Goal: Task Accomplishment & Management: Manage account settings

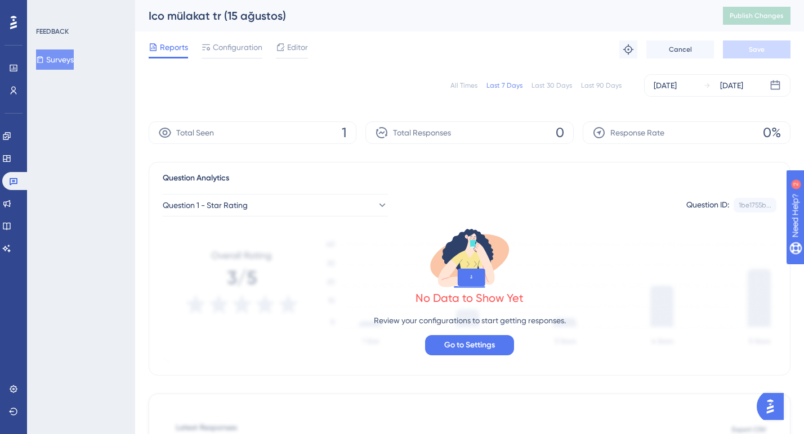
click at [469, 84] on div "All Times" at bounding box center [463, 85] width 27 height 9
click at [239, 54] on div "Configuration" at bounding box center [231, 50] width 61 height 18
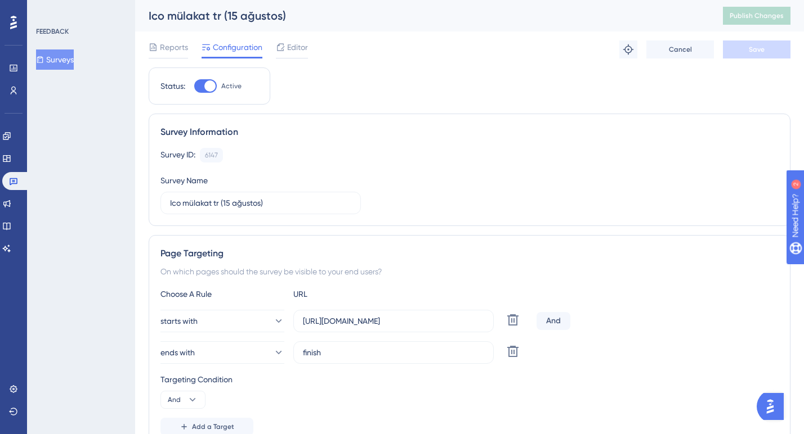
click at [290, 16] on div "Ico mülakat tr (15 ağustos)" at bounding box center [422, 16] width 546 height 16
drag, startPoint x: 290, startPoint y: 16, endPoint x: 140, endPoint y: 19, distance: 150.3
click at [140, 19] on div "Ico mülakat tr (15 ağustos) Publish Changes" at bounding box center [469, 16] width 669 height 32
copy div "Ico mülakat tr (15 ağustos)"
click at [253, 201] on input "Ico mülakat tr (15 ağustos)" at bounding box center [260, 203] width 181 height 12
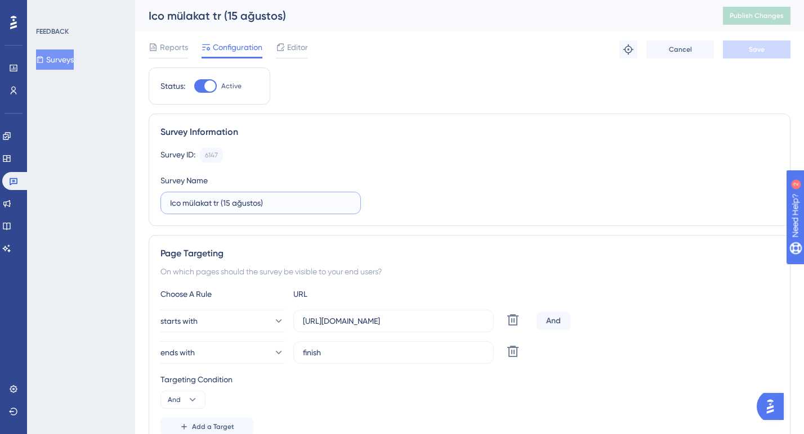
click at [253, 201] on input "Ico mülakat tr (15 ağustos)" at bounding box center [260, 203] width 181 height 12
click at [11, 180] on icon at bounding box center [13, 181] width 9 height 9
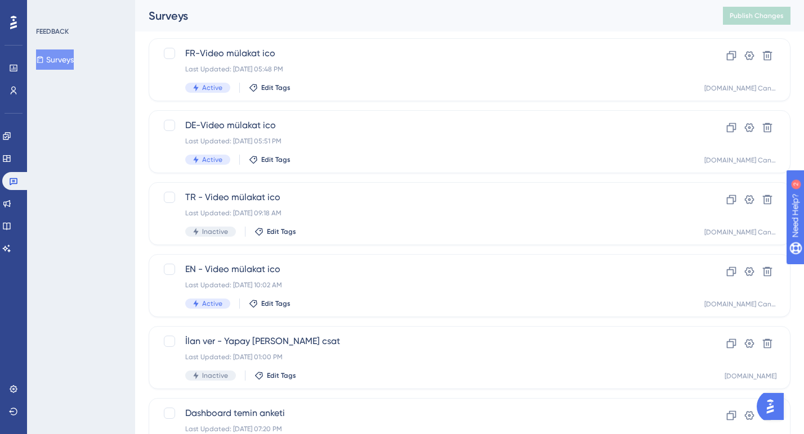
scroll to position [304, 0]
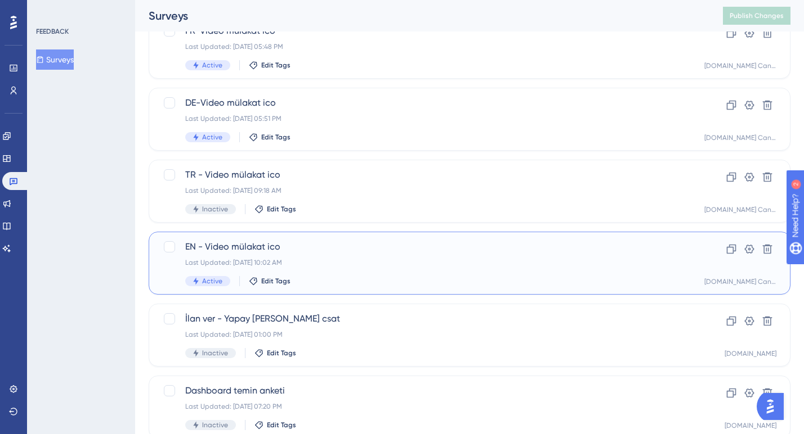
click at [325, 267] on div "EN - Video mülakat ico Last Updated: [DATE] 10:02 AM Active Edit Tags" at bounding box center [424, 263] width 478 height 46
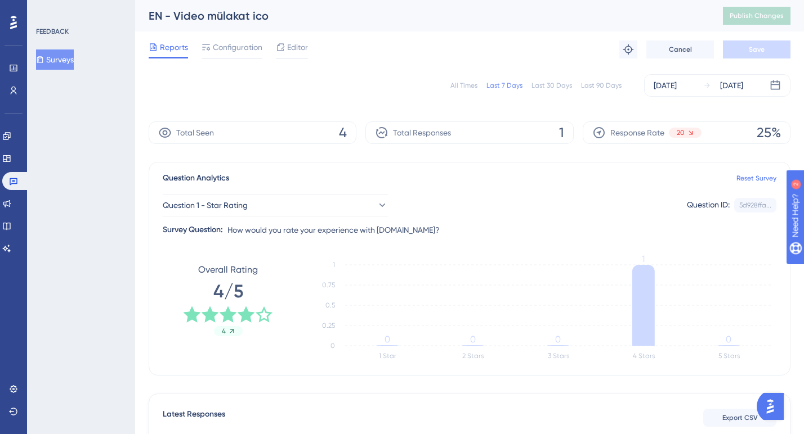
click at [465, 83] on div "All Times" at bounding box center [463, 85] width 27 height 9
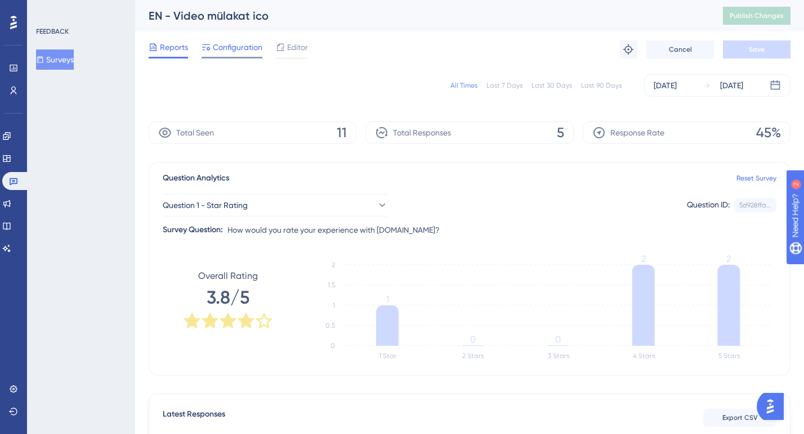
click at [224, 53] on span "Configuration" at bounding box center [238, 48] width 50 height 14
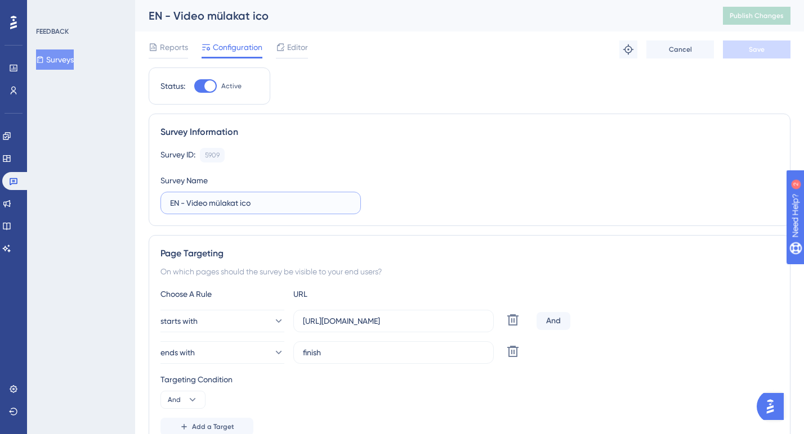
click at [261, 205] on input "EN - Video mülakat ico" at bounding box center [260, 203] width 181 height 12
click at [10, 180] on icon at bounding box center [14, 181] width 8 height 7
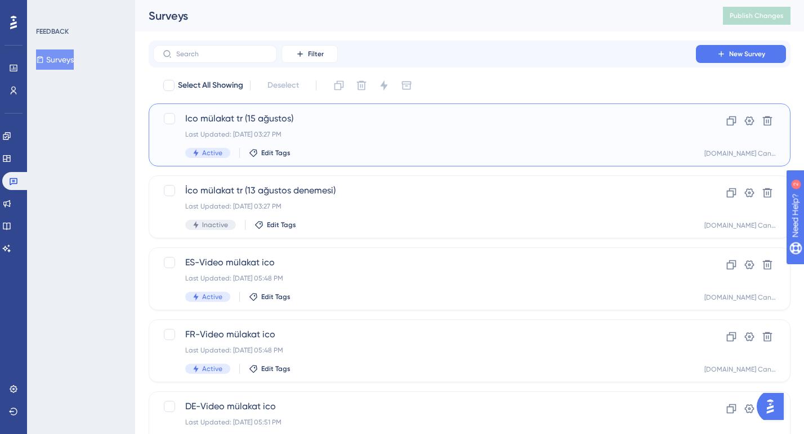
click at [314, 136] on div "Last Updated: [DATE] 03:27 PM" at bounding box center [424, 134] width 478 height 9
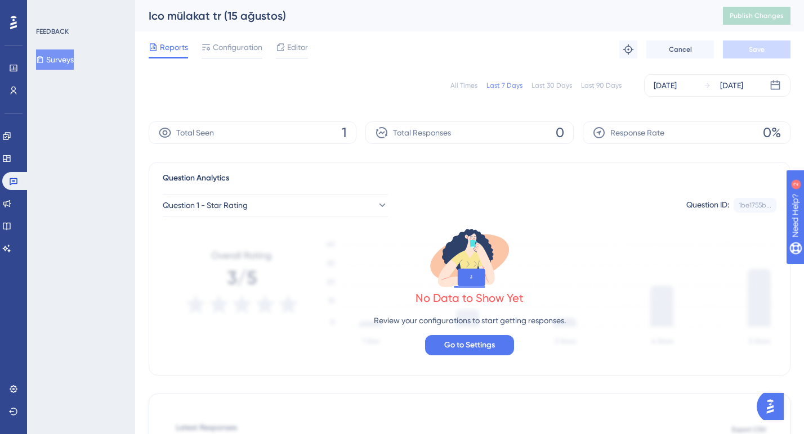
click at [233, 37] on div "Reports Configuration Editor Troubleshoot Cancel Save" at bounding box center [470, 50] width 642 height 36
click at [233, 41] on span "Configuration" at bounding box center [238, 48] width 50 height 14
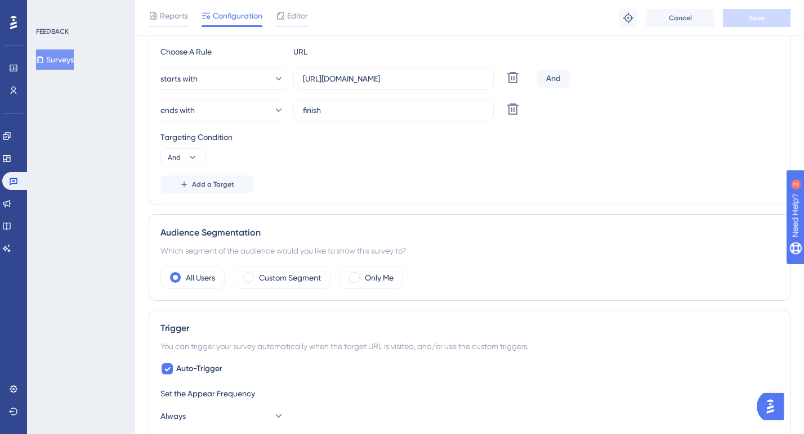
scroll to position [244, 0]
